Goal: Check status: Check status

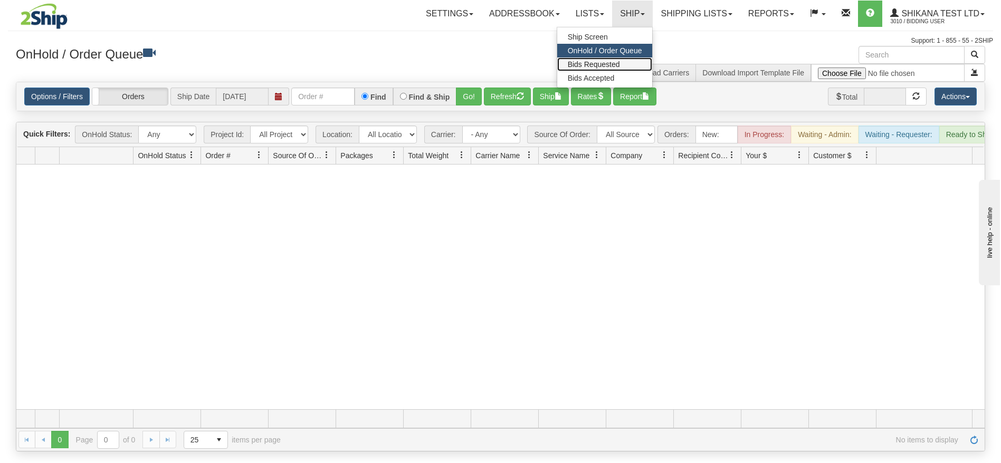
click at [604, 64] on span "Bids Requested" at bounding box center [594, 64] width 52 height 8
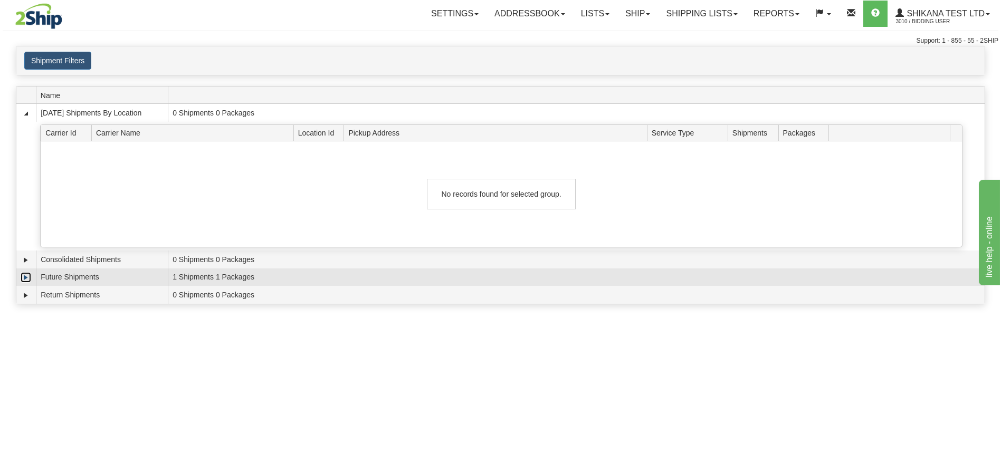
click at [24, 275] on link "Expand" at bounding box center [26, 277] width 11 height 11
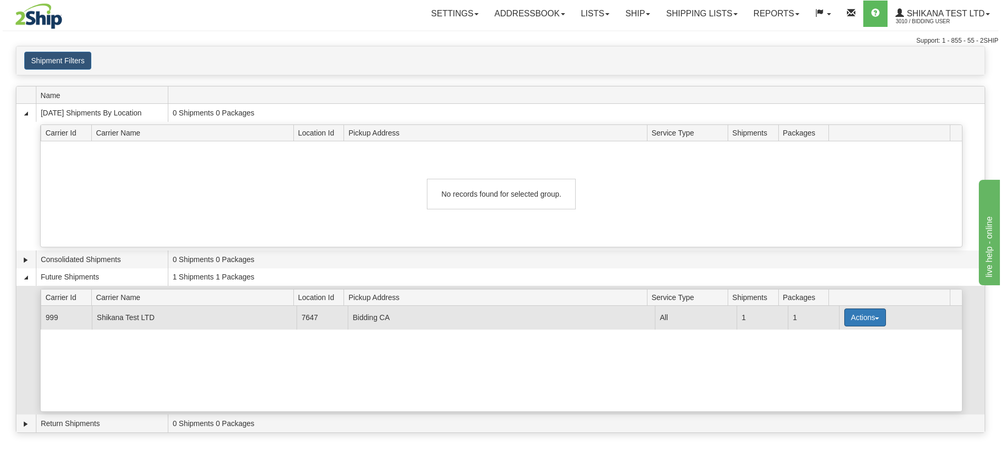
click at [859, 313] on button "Actions" at bounding box center [865, 318] width 42 height 18
click at [851, 329] on ul "Details" at bounding box center [842, 338] width 85 height 20
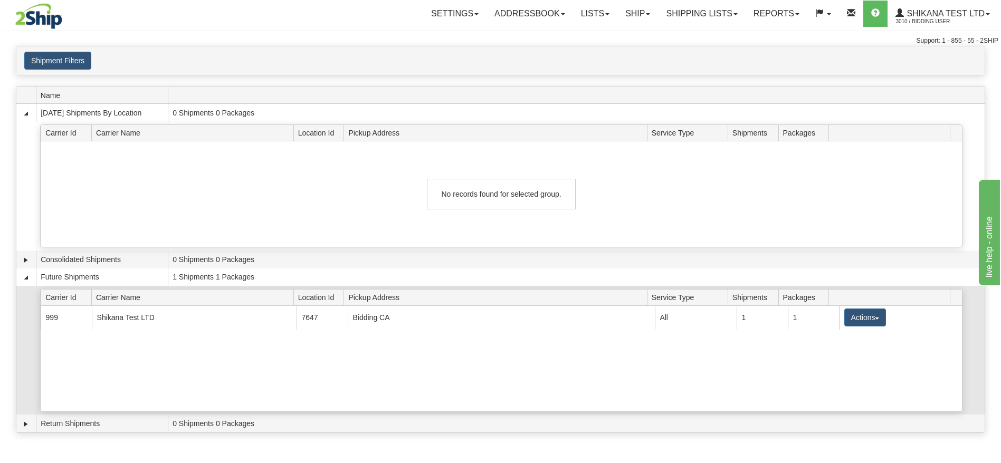
click at [845, 340] on div "Future 999 Shikana Test LTD [STREET_ADDRESS] All 1 1 Actions Details" at bounding box center [501, 358] width 921 height 105
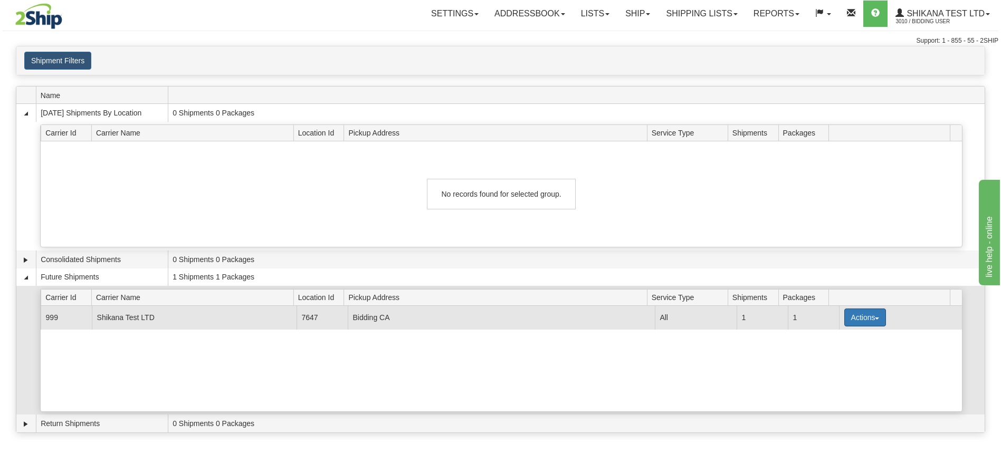
click at [844, 320] on button "Actions" at bounding box center [865, 318] width 42 height 18
click at [841, 334] on link "Details" at bounding box center [843, 338] width 84 height 14
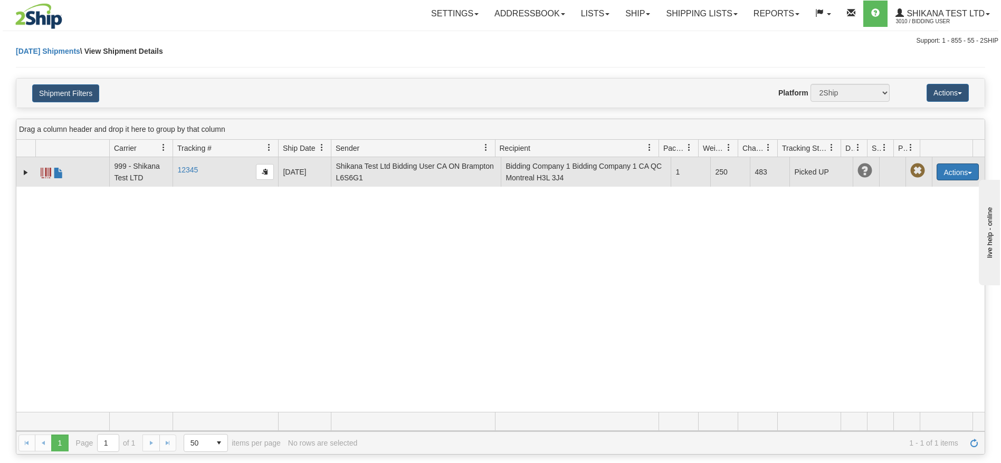
click at [936, 172] on button "Actions" at bounding box center [957, 171] width 42 height 17
